Goal: Task Accomplishment & Management: Manage account settings

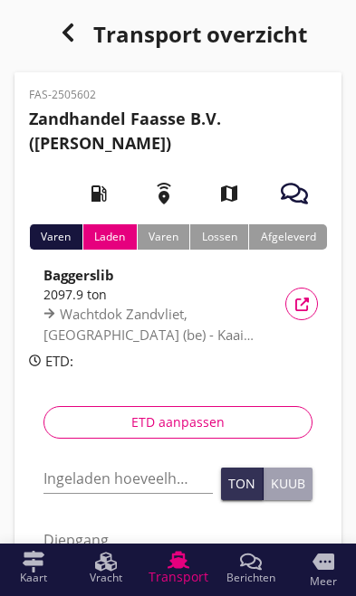
click at [73, 484] on input "Ingeladen hoeveelheid *" at bounding box center [127, 478] width 169 height 29
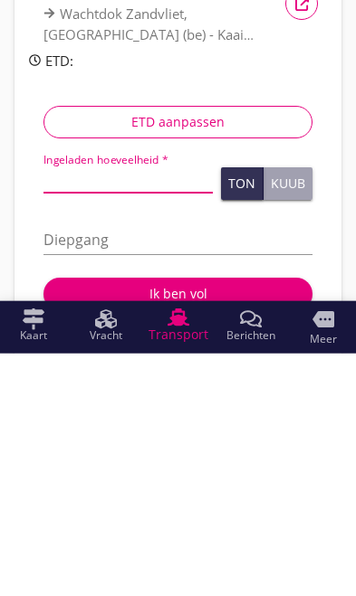
type input "1"
type input "1.671"
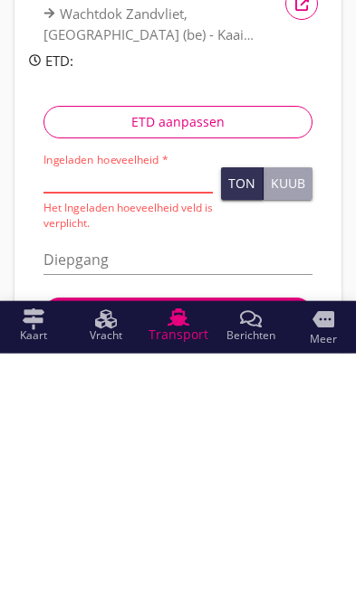
click at [244, 420] on div "Ton" at bounding box center [241, 426] width 27 height 13
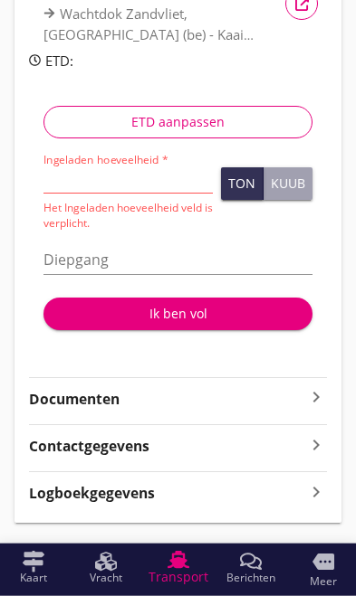
scroll to position [301, 0]
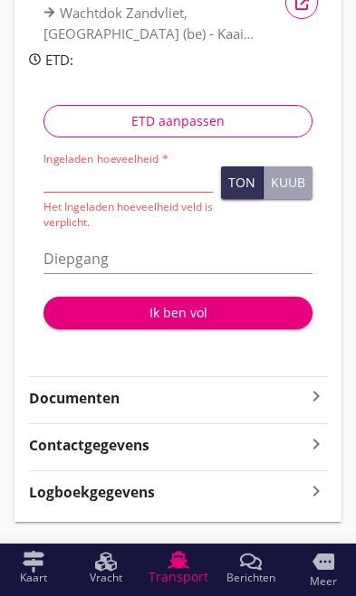
click at [323, 572] on icon "more" at bounding box center [323, 562] width 22 height 22
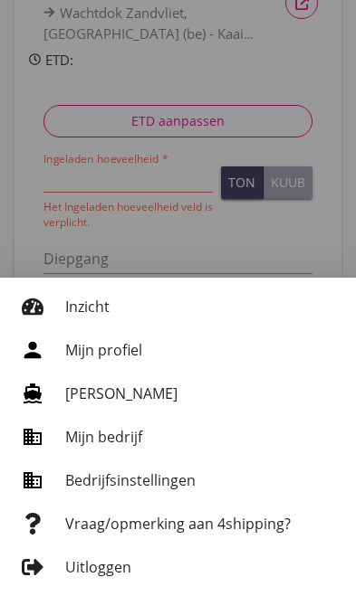
click at [322, 577] on div "Uitloggen" at bounding box center [203, 568] width 276 height 22
click at [192, 241] on div at bounding box center [178, 298] width 356 height 596
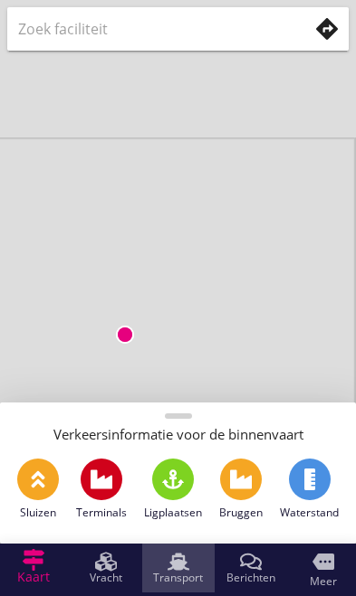
click at [180, 572] on icon "Transport" at bounding box center [178, 562] width 22 height 22
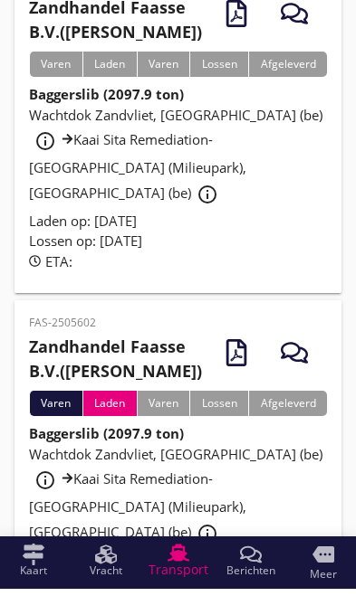
scroll to position [157, 0]
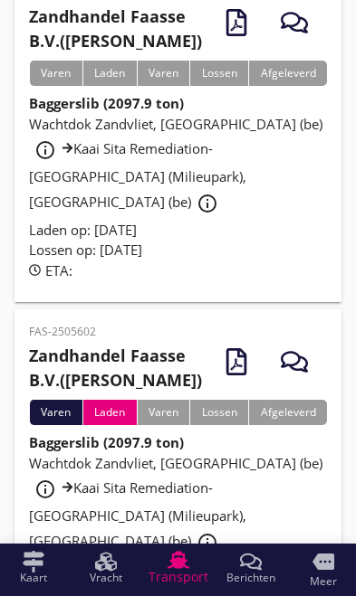
click at [192, 481] on span "Wachtdok Zandvliet, [GEOGRAPHIC_DATA] (be) info_outline Kaai Sita Remediation-[…" at bounding box center [175, 502] width 293 height 96
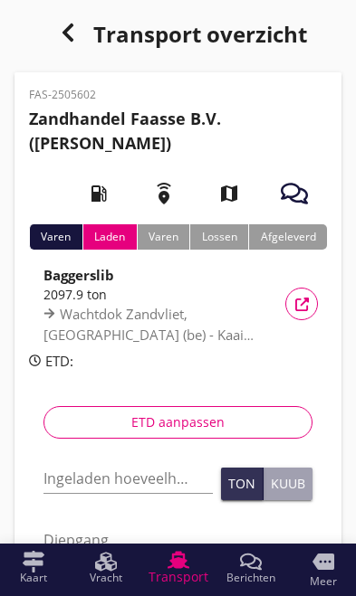
click at [79, 490] on input "Ingeladen hoeveelheid *" at bounding box center [127, 478] width 169 height 29
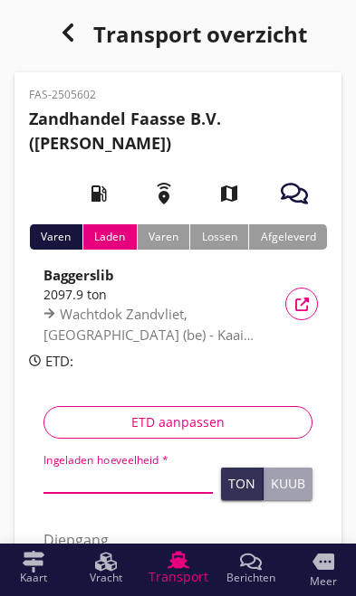
scroll to position [58, 0]
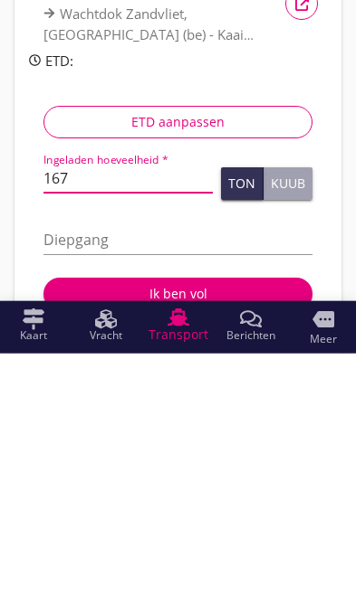
type input "1671"
type input "1671.013"
click at [241, 420] on div "Ton" at bounding box center [241, 426] width 27 height 13
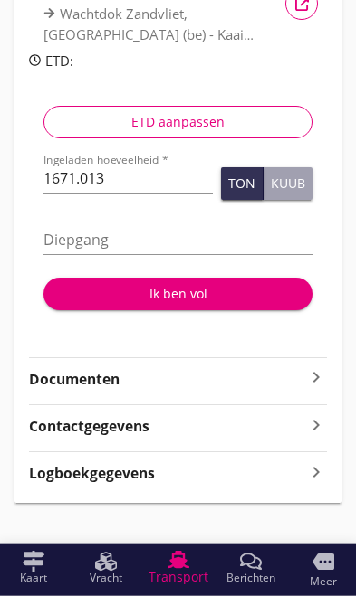
click at [184, 232] on input "Diepgang" at bounding box center [177, 239] width 269 height 29
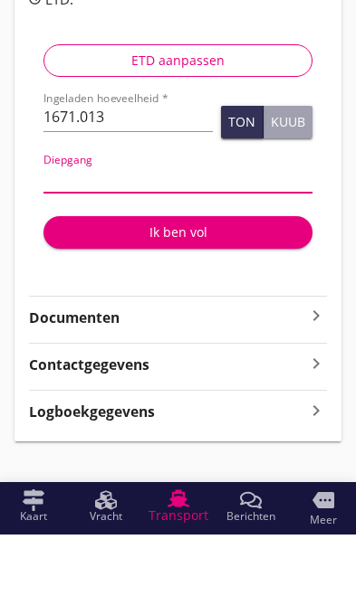
type input "2"
type input "2.90"
click at [205, 284] on div "Ik ben vol" at bounding box center [178, 293] width 240 height 19
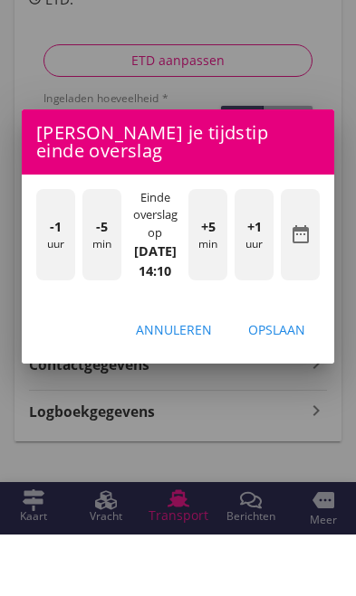
scroll to position [316, 0]
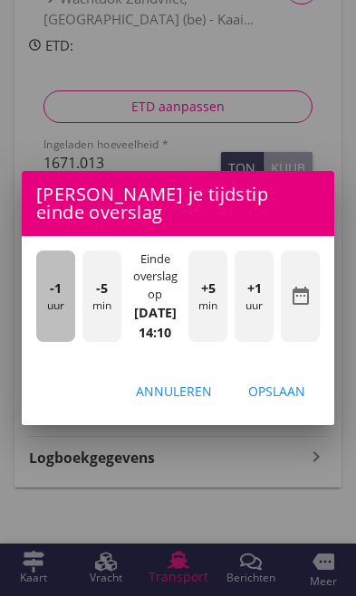
click at [54, 311] on div "-1 uur" at bounding box center [55, 296] width 39 height 91
click at [42, 310] on div "-1 uur" at bounding box center [55, 296] width 39 height 91
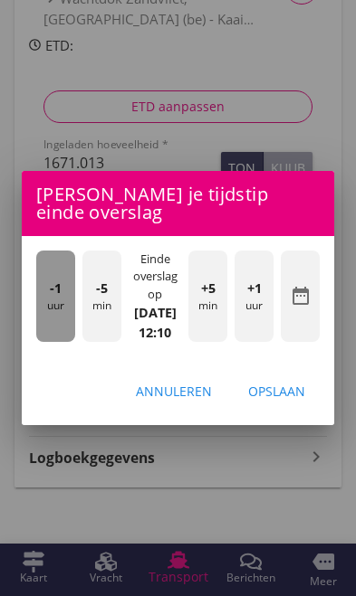
click at [45, 316] on div "-1 uur" at bounding box center [55, 296] width 39 height 91
click at [52, 312] on div "-1 uur" at bounding box center [55, 296] width 39 height 91
click at [62, 310] on div "-1 uur" at bounding box center [55, 296] width 39 height 91
click at [54, 294] on span "-1" at bounding box center [56, 289] width 12 height 20
click at [57, 289] on span "-1" at bounding box center [56, 289] width 12 height 20
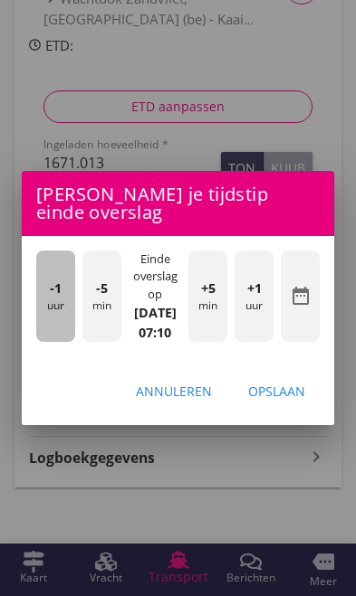
click at [53, 289] on span "-1" at bounding box center [56, 289] width 12 height 20
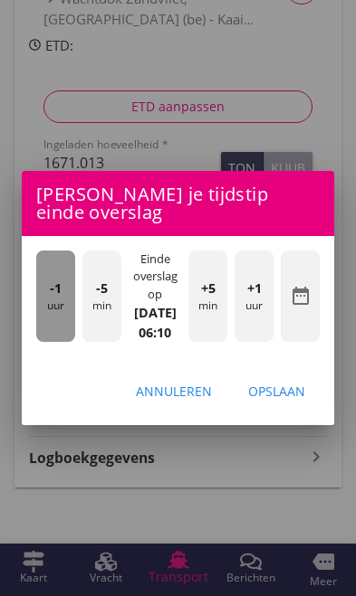
click at [53, 288] on span "-1" at bounding box center [56, 289] width 12 height 20
click at [51, 289] on span "-1" at bounding box center [56, 289] width 12 height 20
click at [58, 294] on span "-1" at bounding box center [56, 289] width 12 height 20
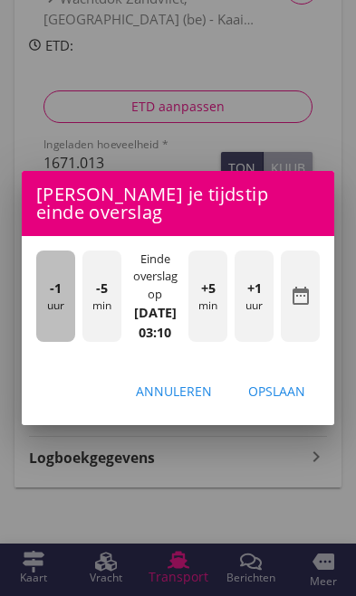
click at [55, 294] on span "-1" at bounding box center [56, 289] width 12 height 20
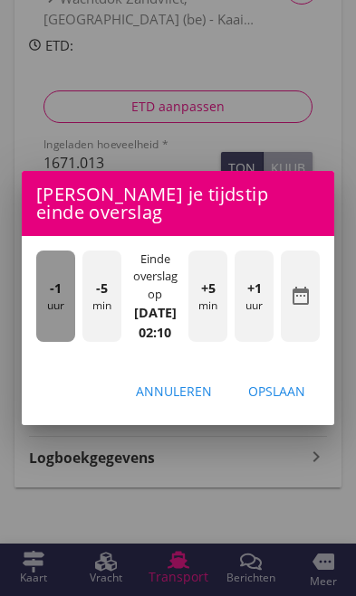
click at [55, 294] on span "-1" at bounding box center [56, 289] width 12 height 20
click at [54, 292] on span "-1" at bounding box center [56, 289] width 12 height 20
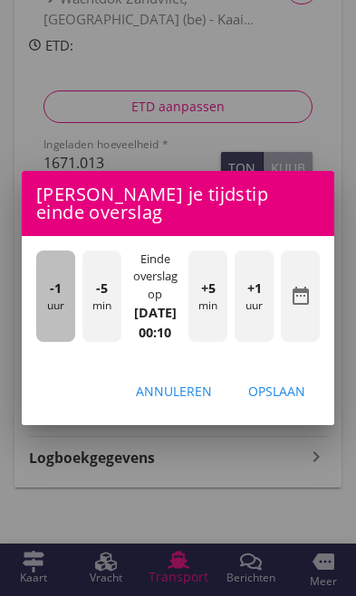
click at [53, 294] on span "-1" at bounding box center [56, 289] width 12 height 20
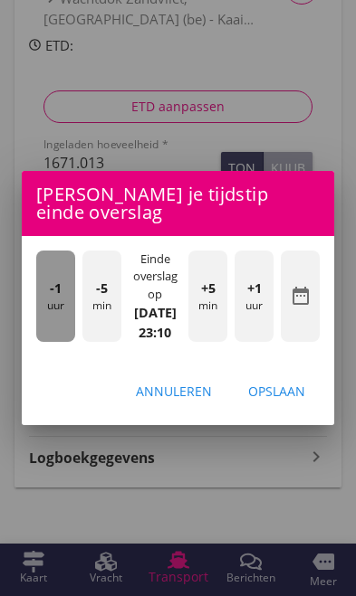
click at [58, 295] on span "-1" at bounding box center [56, 289] width 12 height 20
click at [62, 298] on div "-1 uur" at bounding box center [55, 296] width 39 height 91
click at [59, 295] on span "-1" at bounding box center [56, 289] width 12 height 20
click at [61, 296] on span "-1" at bounding box center [56, 289] width 12 height 20
click at [60, 295] on span "-1" at bounding box center [56, 289] width 12 height 20
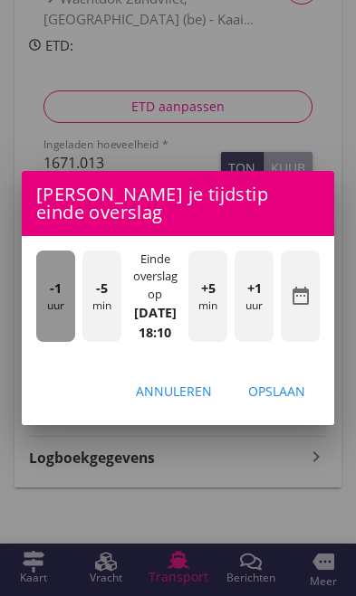
click at [59, 295] on span "-1" at bounding box center [56, 289] width 12 height 20
click at [61, 296] on span "-1" at bounding box center [56, 289] width 12 height 20
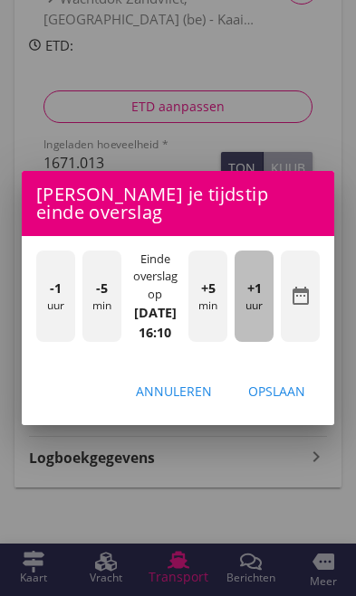
click at [254, 323] on div "+1 uur" at bounding box center [253, 296] width 39 height 91
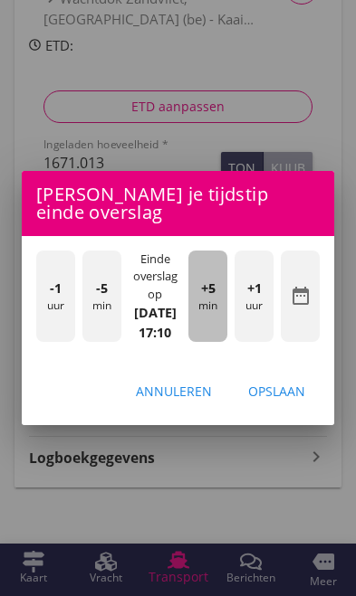
click at [210, 310] on div "+5 min" at bounding box center [207, 296] width 39 height 91
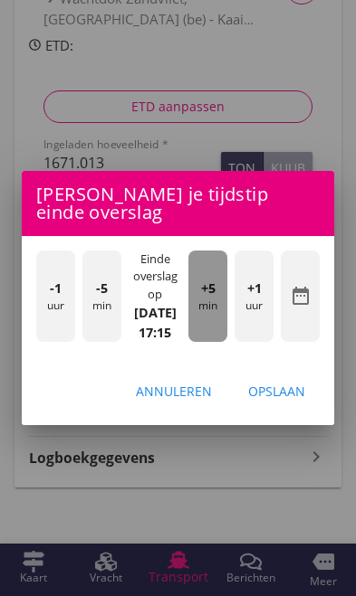
click at [216, 306] on div "+5 min" at bounding box center [207, 296] width 39 height 91
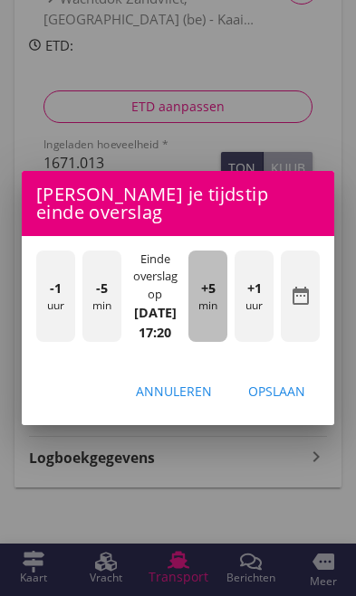
click at [214, 304] on div "+5 min" at bounding box center [207, 296] width 39 height 91
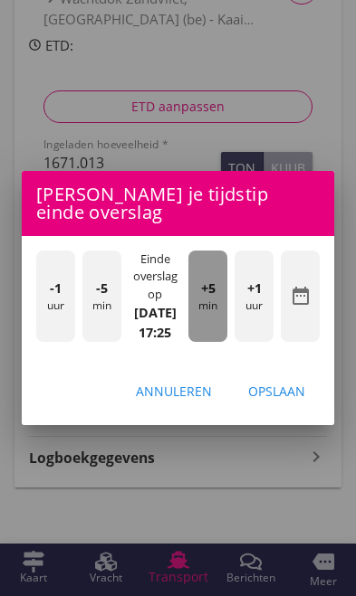
click at [212, 303] on div "+5 min" at bounding box center [207, 296] width 39 height 91
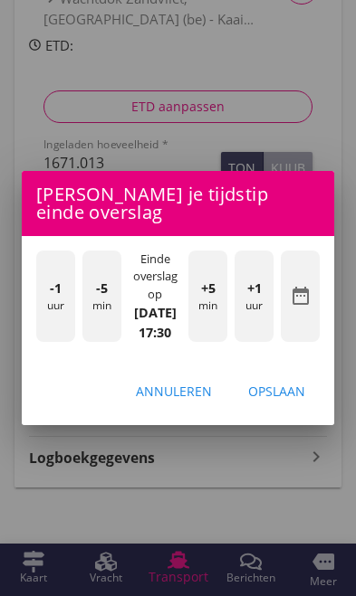
click at [286, 401] on div "Opslaan" at bounding box center [276, 391] width 57 height 19
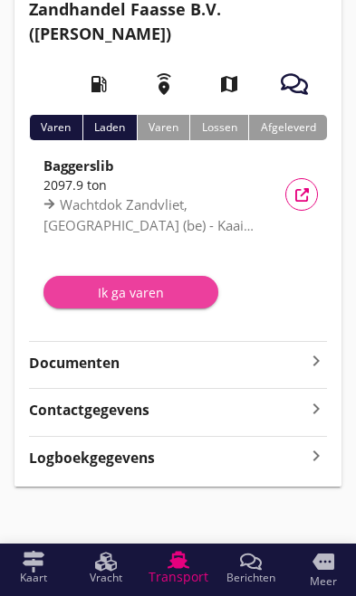
click at [109, 296] on div "Ik ga varen" at bounding box center [131, 292] width 146 height 19
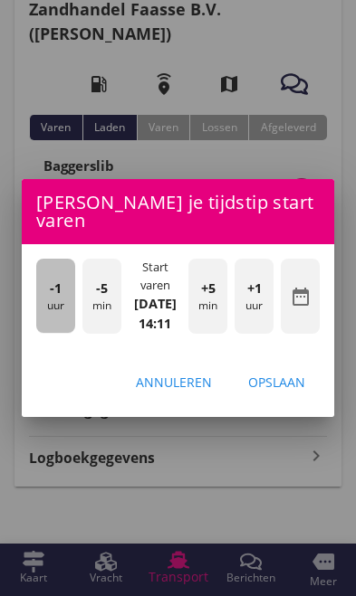
click at [49, 309] on div "-1 uur" at bounding box center [55, 296] width 39 height 74
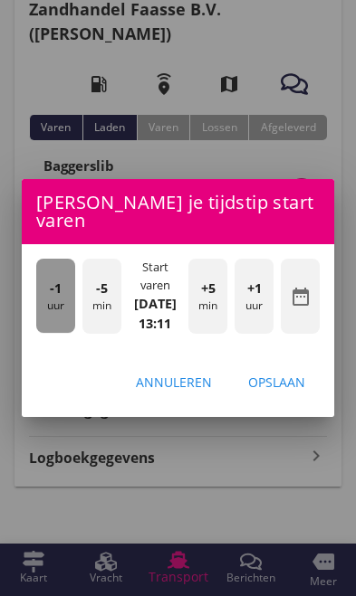
click at [52, 300] on div "-1 uur" at bounding box center [55, 296] width 39 height 74
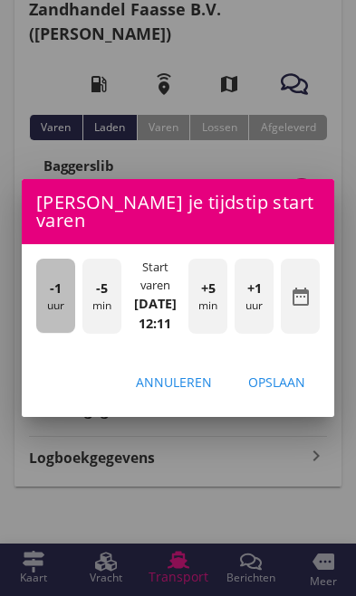
click at [45, 287] on div "-1 uur" at bounding box center [55, 296] width 39 height 74
click at [51, 291] on div "-1 uur" at bounding box center [55, 296] width 39 height 74
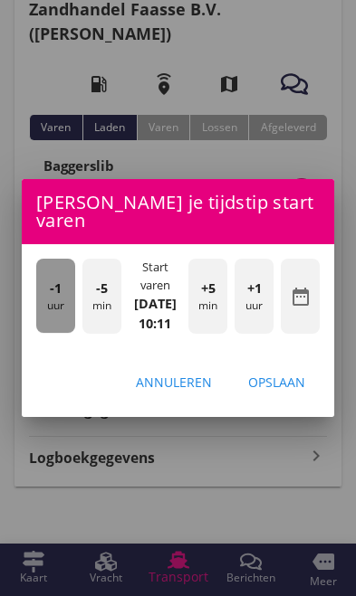
click at [49, 290] on div "-1 uur" at bounding box center [55, 296] width 39 height 74
click at [42, 290] on div "-1 uur" at bounding box center [55, 296] width 39 height 74
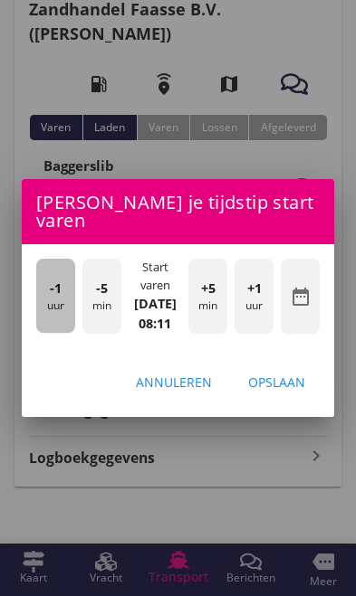
click at [44, 290] on div "-1 uur" at bounding box center [55, 296] width 39 height 74
click at [46, 289] on div "-1 uur" at bounding box center [55, 296] width 39 height 74
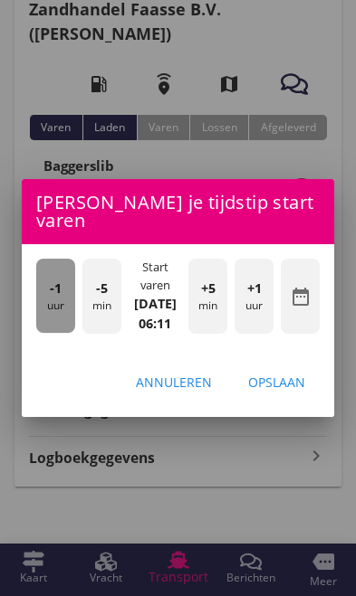
click at [47, 291] on div "-1 uur" at bounding box center [55, 296] width 39 height 74
click at [43, 291] on div "-1 uur" at bounding box center [55, 296] width 39 height 74
click at [49, 292] on div "-1 uur" at bounding box center [55, 296] width 39 height 74
click at [50, 293] on div "-1 uur" at bounding box center [55, 296] width 39 height 74
click at [48, 292] on div "-1 uur" at bounding box center [55, 296] width 39 height 74
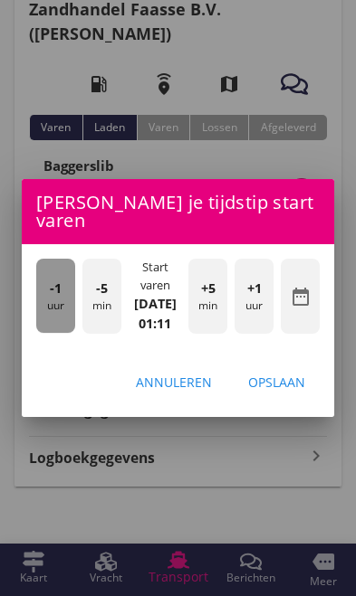
click at [46, 292] on div "-1 uur" at bounding box center [55, 296] width 39 height 74
click at [48, 293] on div "-1 uur" at bounding box center [55, 296] width 39 height 74
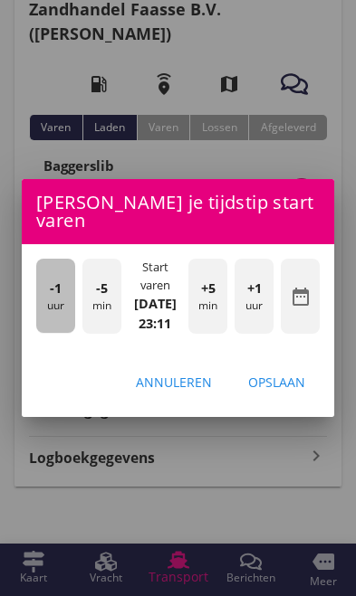
click at [47, 292] on div "-1 uur" at bounding box center [55, 296] width 39 height 74
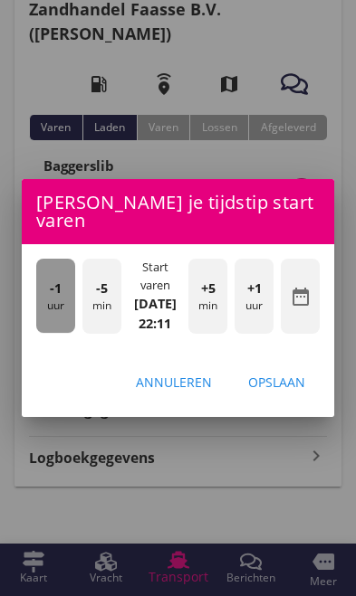
click at [52, 291] on div "-1 uur" at bounding box center [55, 296] width 39 height 74
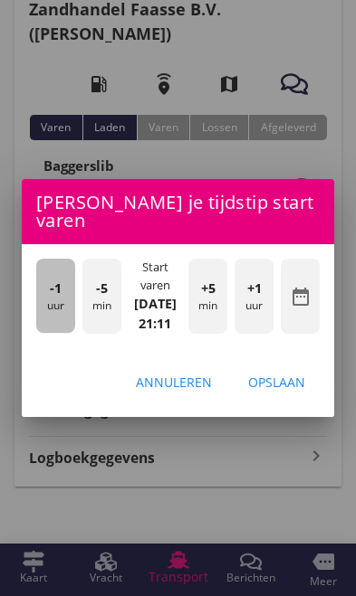
click at [53, 291] on div "-1 uur" at bounding box center [55, 296] width 39 height 74
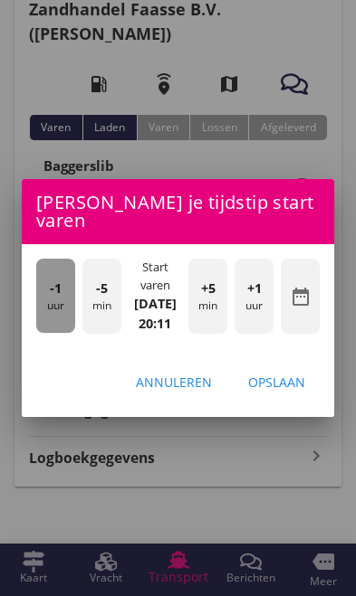
click at [52, 287] on span "-1" at bounding box center [56, 289] width 12 height 20
click at [50, 285] on span "-1" at bounding box center [56, 289] width 12 height 20
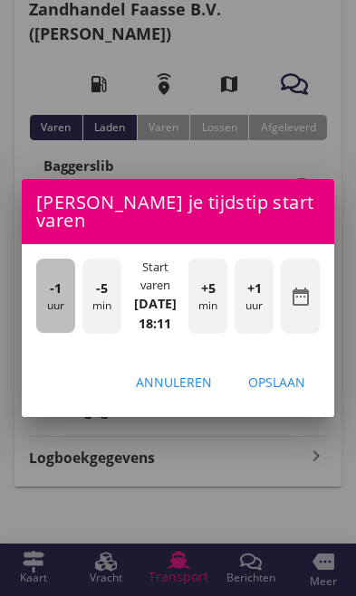
click at [48, 284] on div "-1 uur" at bounding box center [55, 296] width 39 height 74
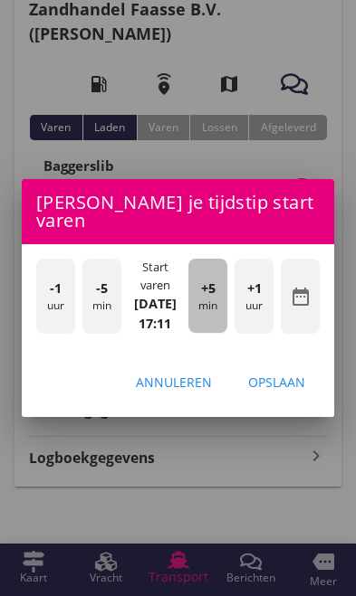
click at [209, 295] on div "+5 min" at bounding box center [207, 296] width 39 height 74
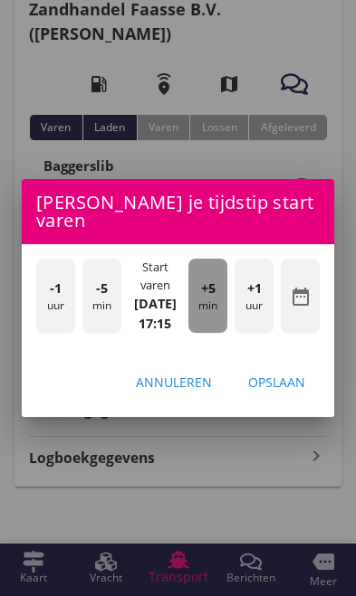
click at [210, 300] on div "+5 min" at bounding box center [207, 296] width 39 height 74
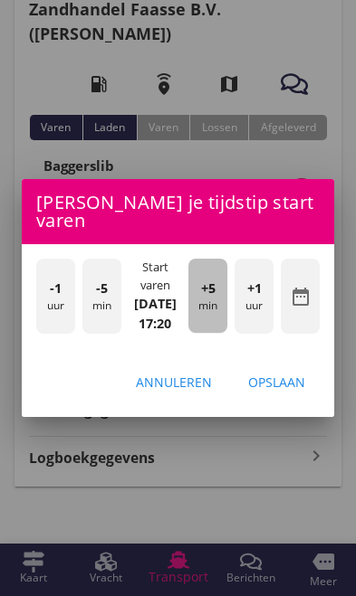
click at [214, 304] on div "+5 min" at bounding box center [207, 296] width 39 height 74
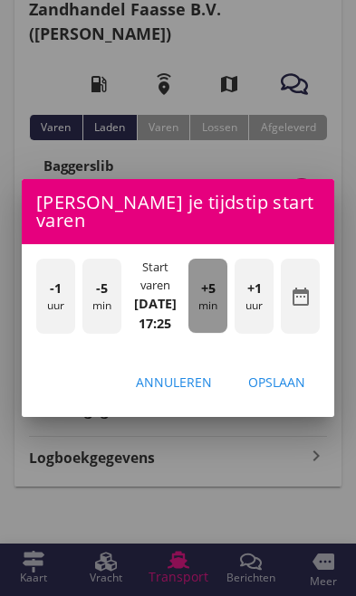
click at [214, 299] on div "+5 min" at bounding box center [207, 296] width 39 height 74
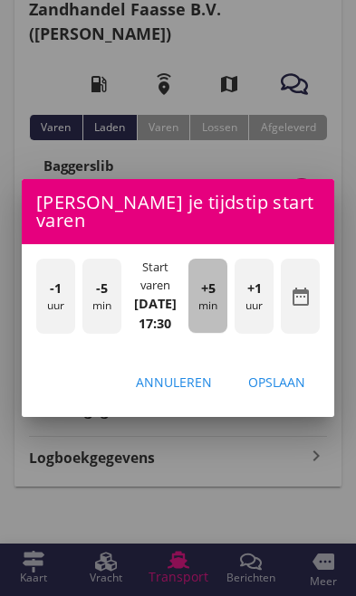
click at [214, 298] on div "+5 min" at bounding box center [207, 296] width 39 height 74
click at [212, 297] on div "+5 min" at bounding box center [207, 296] width 39 height 74
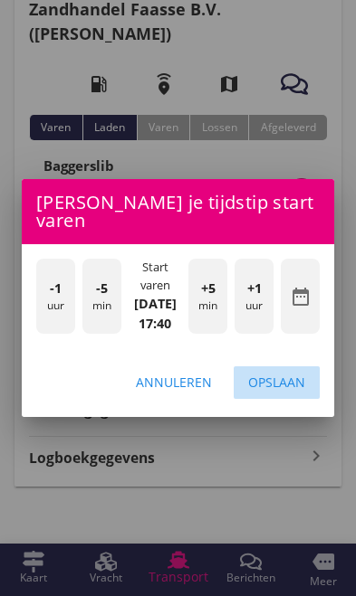
click at [295, 392] on button "Opslaan" at bounding box center [277, 383] width 86 height 33
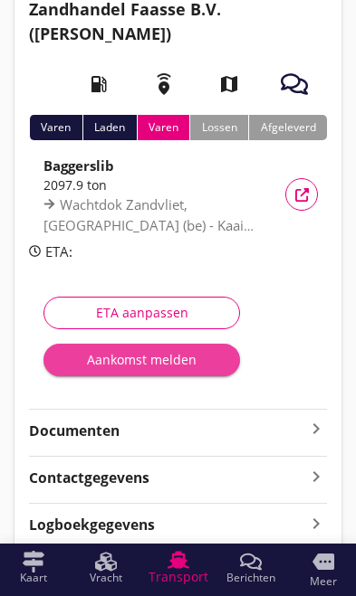
click at [105, 363] on div "Aankomst melden" at bounding box center [141, 359] width 167 height 19
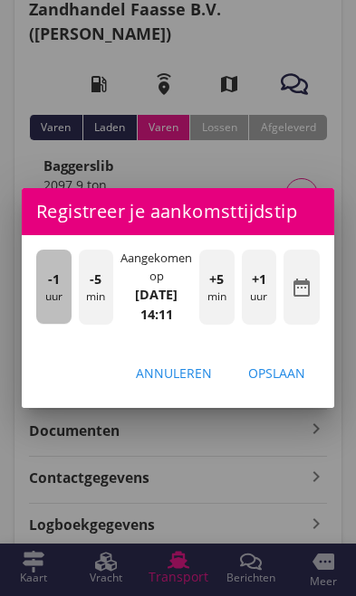
click at [45, 302] on div "-1 uur" at bounding box center [53, 287] width 35 height 74
click at [43, 301] on div "-1 uur" at bounding box center [53, 287] width 35 height 74
click at [42, 299] on div "-1 uur" at bounding box center [53, 287] width 35 height 74
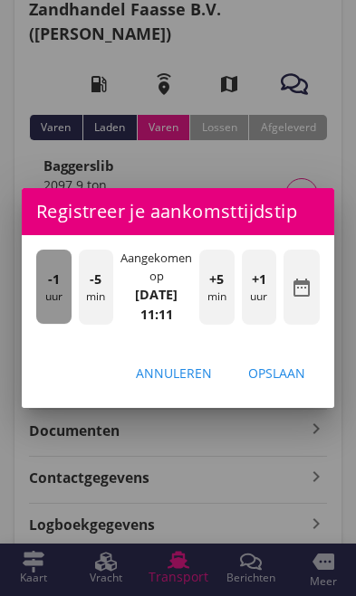
click at [37, 297] on div "-1 uur" at bounding box center [53, 287] width 35 height 74
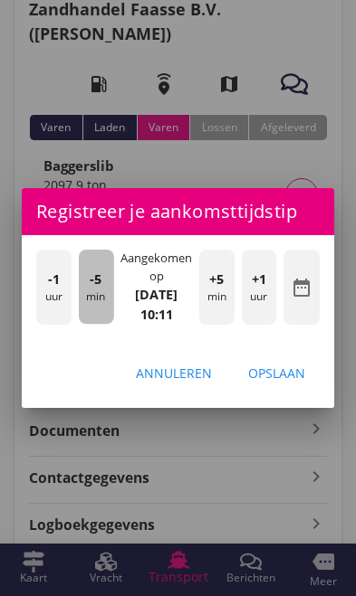
click at [93, 309] on div "-5 min" at bounding box center [96, 287] width 35 height 74
click at [81, 301] on div "-5 min" at bounding box center [96, 287] width 35 height 74
click at [87, 301] on div "-5 min" at bounding box center [96, 287] width 35 height 74
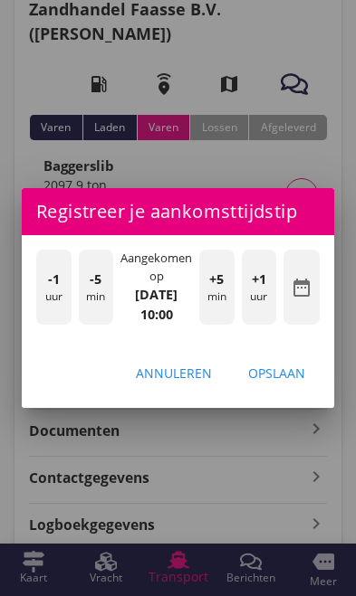
click at [286, 375] on div "Opslaan" at bounding box center [276, 373] width 57 height 19
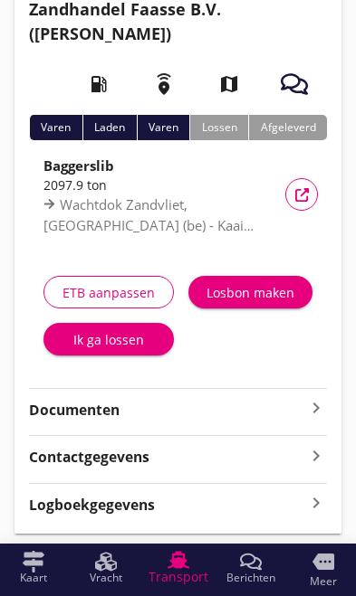
click at [78, 348] on div "Ik ga lossen" at bounding box center [108, 339] width 101 height 19
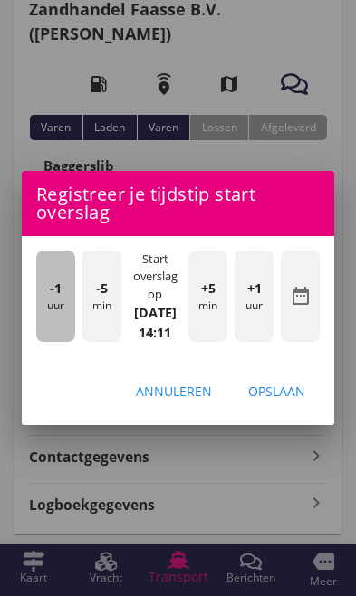
click at [53, 320] on div "-1 uur" at bounding box center [55, 296] width 39 height 91
click at [41, 311] on div "-1 uur" at bounding box center [55, 296] width 39 height 91
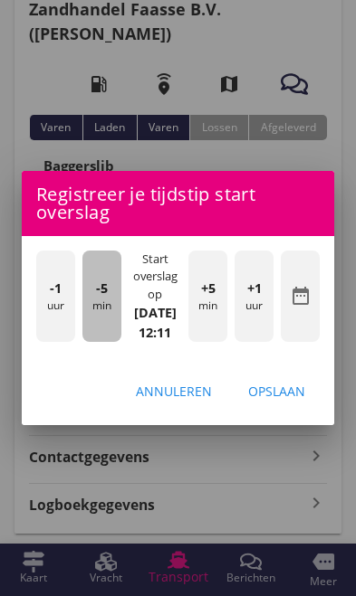
click at [99, 323] on div "-5 min" at bounding box center [101, 296] width 39 height 91
click at [87, 316] on div "-5 min" at bounding box center [101, 296] width 39 height 91
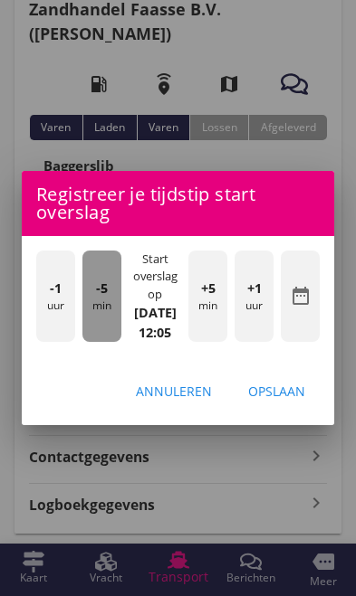
click at [84, 311] on div "-5 min" at bounding box center [101, 296] width 39 height 91
click at [83, 312] on div "-5 min" at bounding box center [101, 296] width 39 height 91
click at [82, 312] on div "-5 min" at bounding box center [101, 296] width 39 height 91
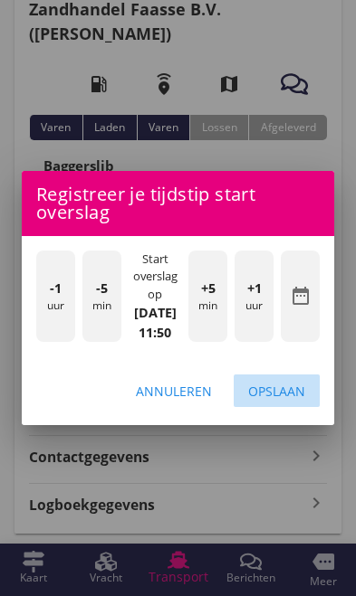
click at [294, 407] on button "Opslaan" at bounding box center [277, 391] width 86 height 33
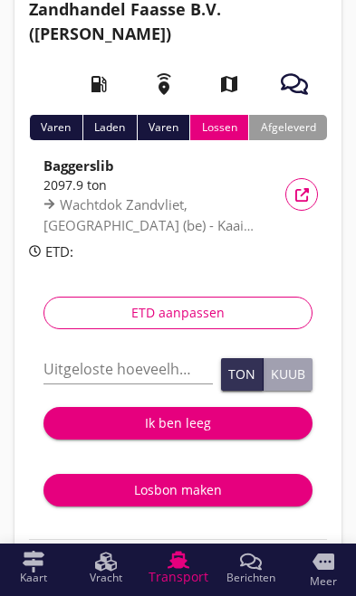
click at [73, 370] on input "Uitgeloste hoeveelheid *" at bounding box center [127, 369] width 169 height 29
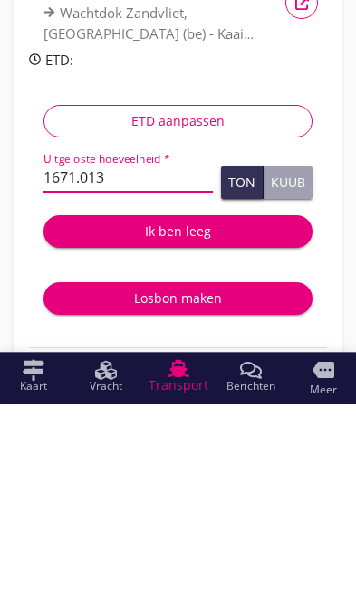
type input "1671.013"
click at [196, 414] on div "Ik ben leeg" at bounding box center [178, 423] width 240 height 19
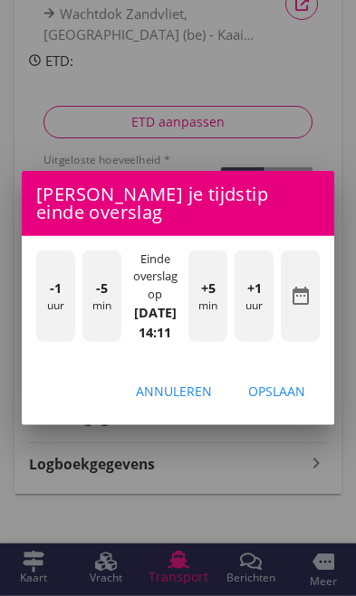
scroll to position [301, 0]
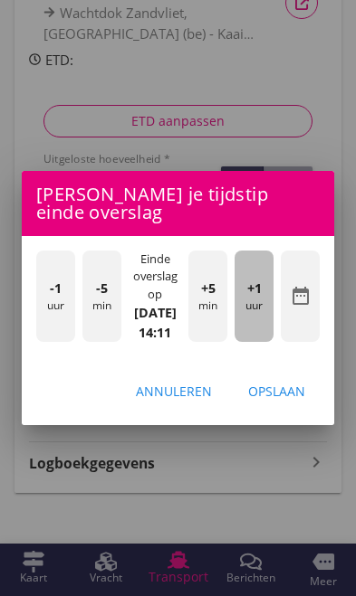
click at [257, 318] on div "+1 uur" at bounding box center [253, 296] width 39 height 91
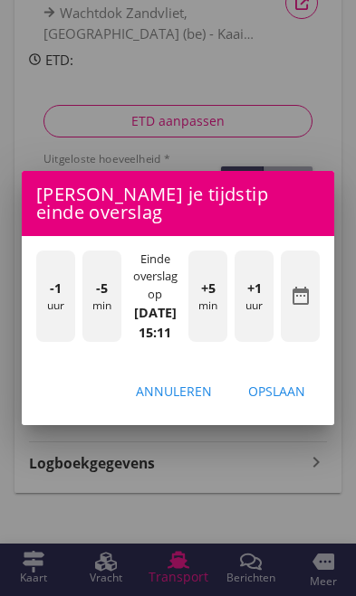
click at [214, 310] on div "+5 min" at bounding box center [207, 296] width 39 height 91
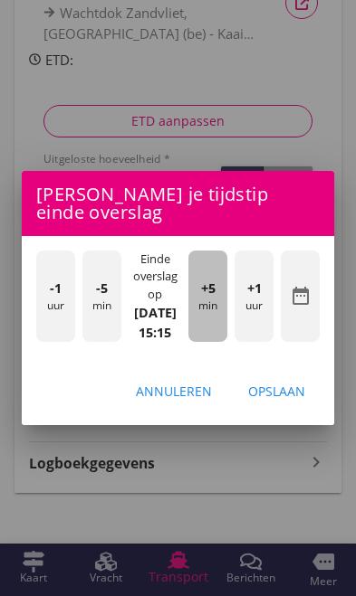
click at [204, 311] on div "+5 min" at bounding box center [207, 296] width 39 height 91
click at [210, 311] on div "+5 min" at bounding box center [207, 296] width 39 height 91
click at [211, 310] on div "+5 min" at bounding box center [207, 296] width 39 height 91
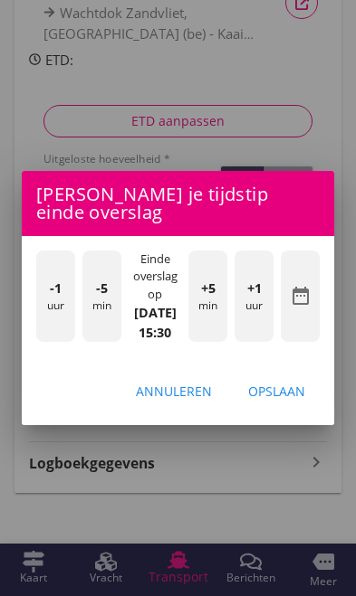
click at [289, 407] on button "Opslaan" at bounding box center [277, 391] width 86 height 33
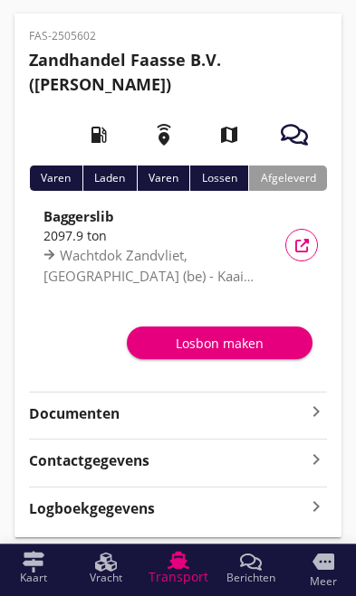
scroll to position [52, 0]
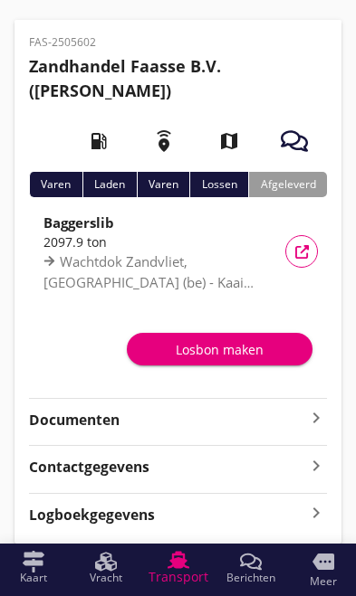
click at [307, 134] on icon "button" at bounding box center [294, 141] width 27 height 27
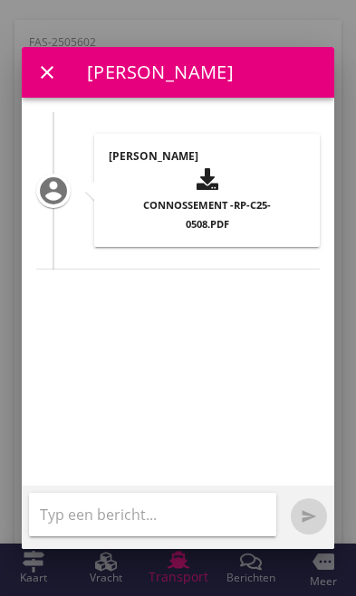
scroll to position [0, 0]
click at [50, 62] on icon "close" at bounding box center [47, 73] width 22 height 22
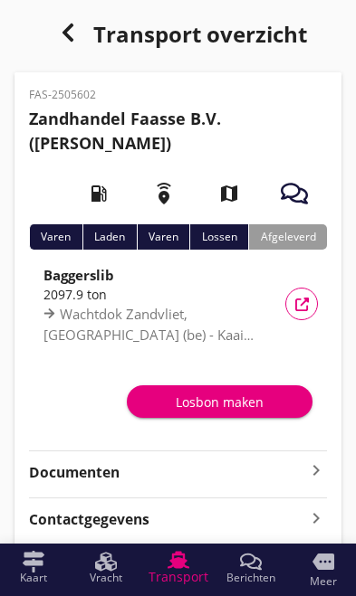
click at [71, 34] on icon "button" at bounding box center [68, 33] width 22 height 22
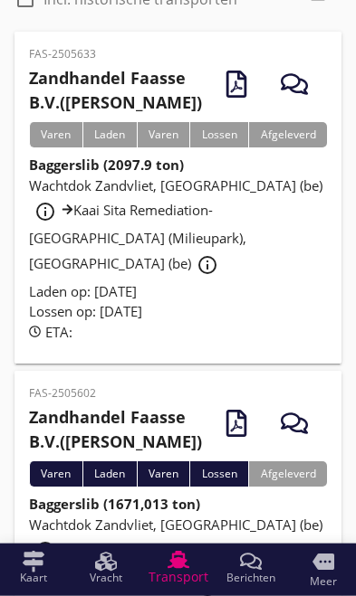
scroll to position [231, 0]
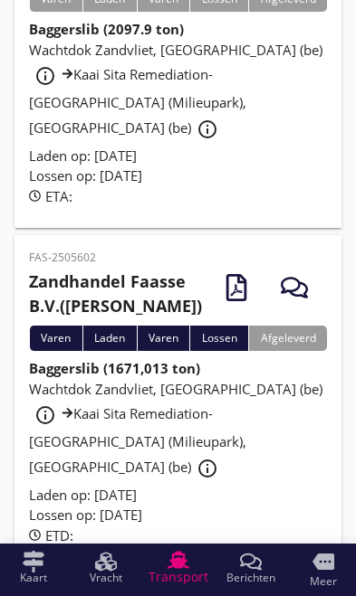
click at [126, 386] on div "Wachtdok Zandvliet, [GEOGRAPHIC_DATA] (be) info_outline Kaai Sita Remediation-[…" at bounding box center [178, 432] width 298 height 106
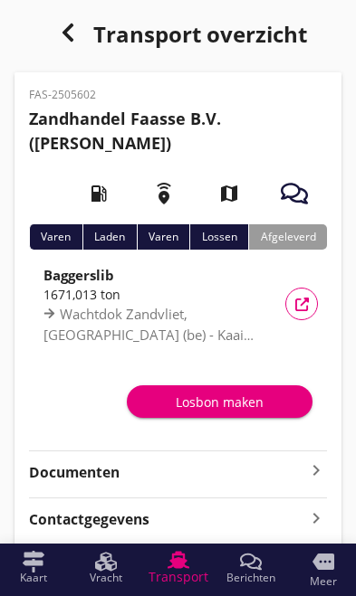
click at [304, 479] on strong "Documenten" at bounding box center [167, 472] width 276 height 21
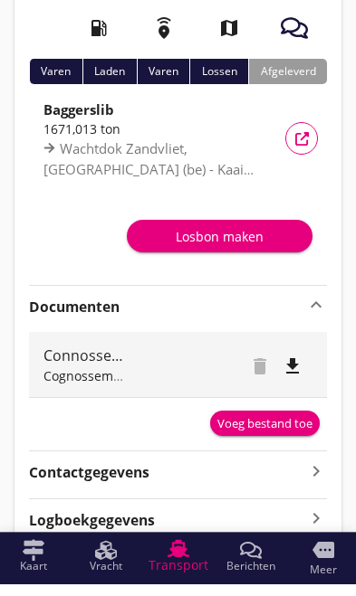
scroll to position [154, 0]
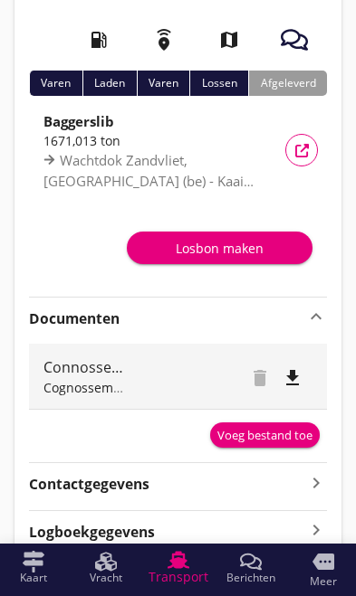
click at [278, 442] on div "Voeg bestand toe" at bounding box center [264, 436] width 95 height 18
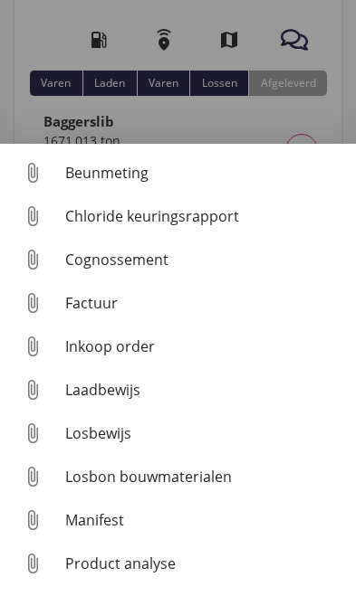
click at [116, 184] on div "Beunmeting" at bounding box center [203, 173] width 276 height 22
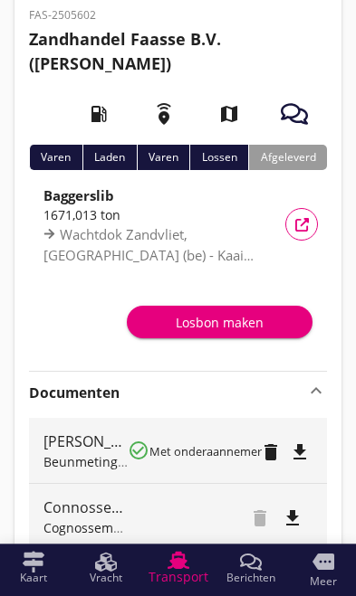
scroll to position [0, 0]
